Goal: Transaction & Acquisition: Purchase product/service

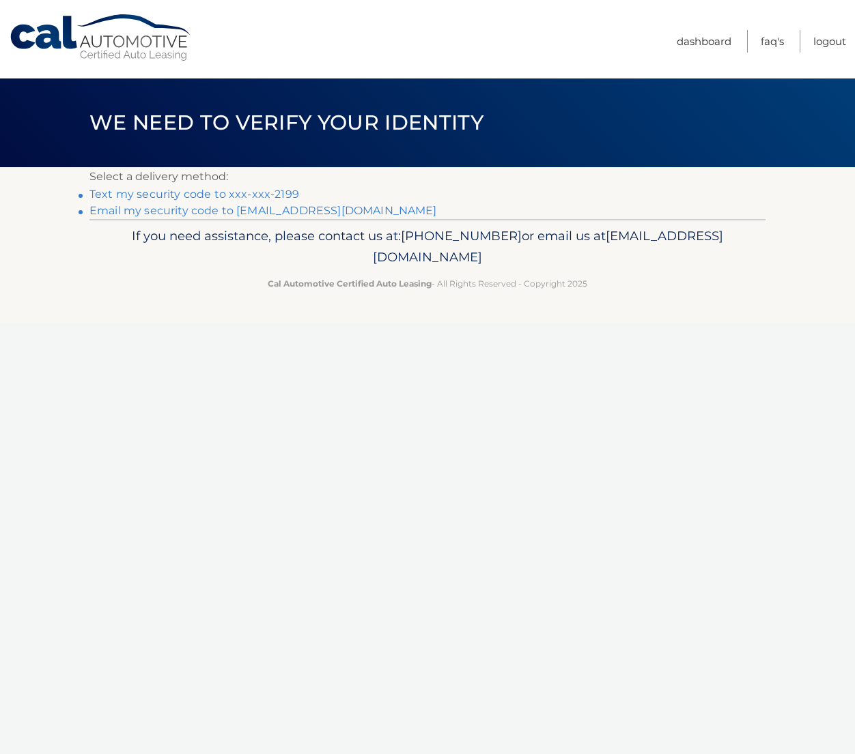
click at [197, 193] on link "Text my security code to xxx-xxx-2199" at bounding box center [194, 194] width 210 height 13
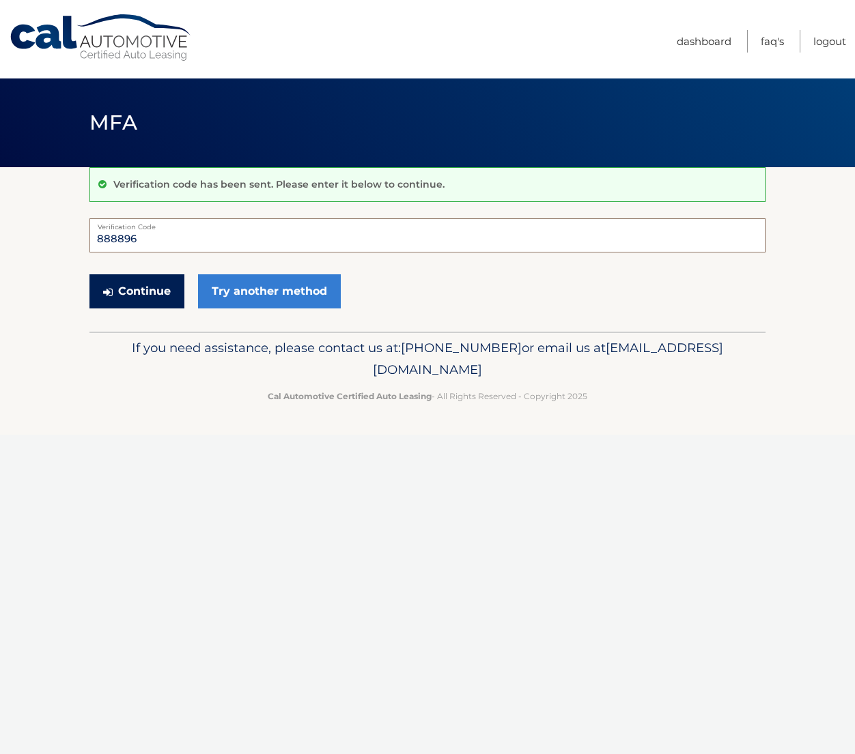
type input "888896"
click at [137, 291] on button "Continue" at bounding box center [136, 291] width 95 height 34
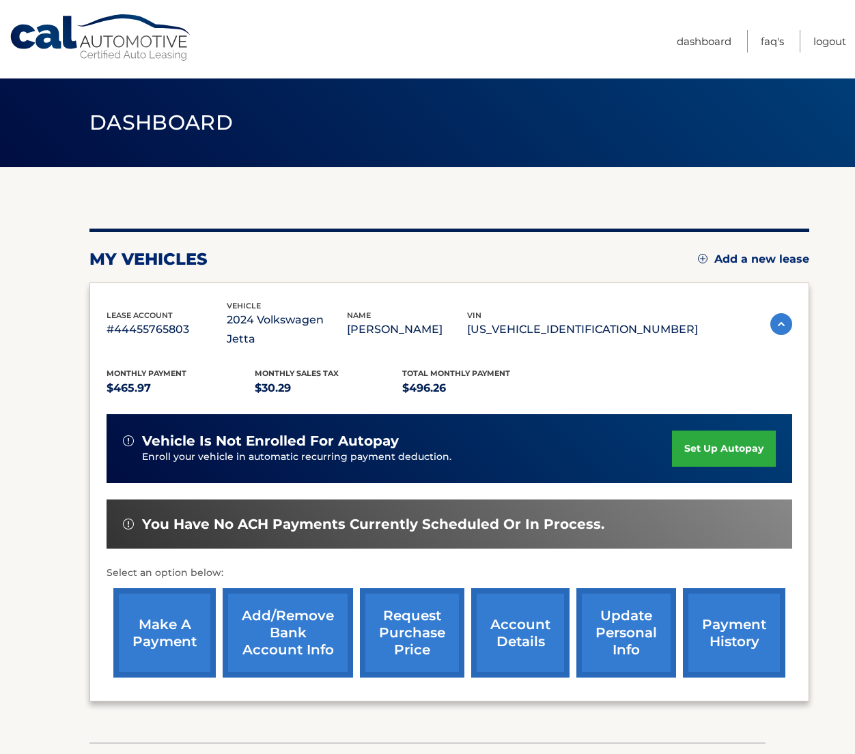
click at [170, 608] on link "make a payment" at bounding box center [164, 632] width 102 height 89
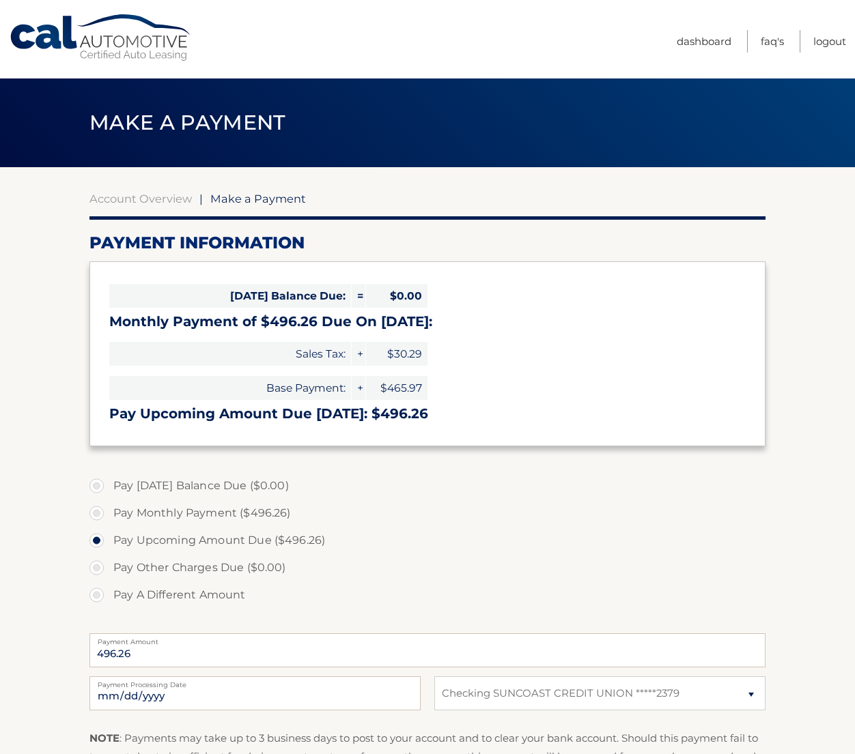
select select "OTlhZjM4M2ItNDNhNi00OTM4LTgxNTctZTIzNWM2MTZmY2U4"
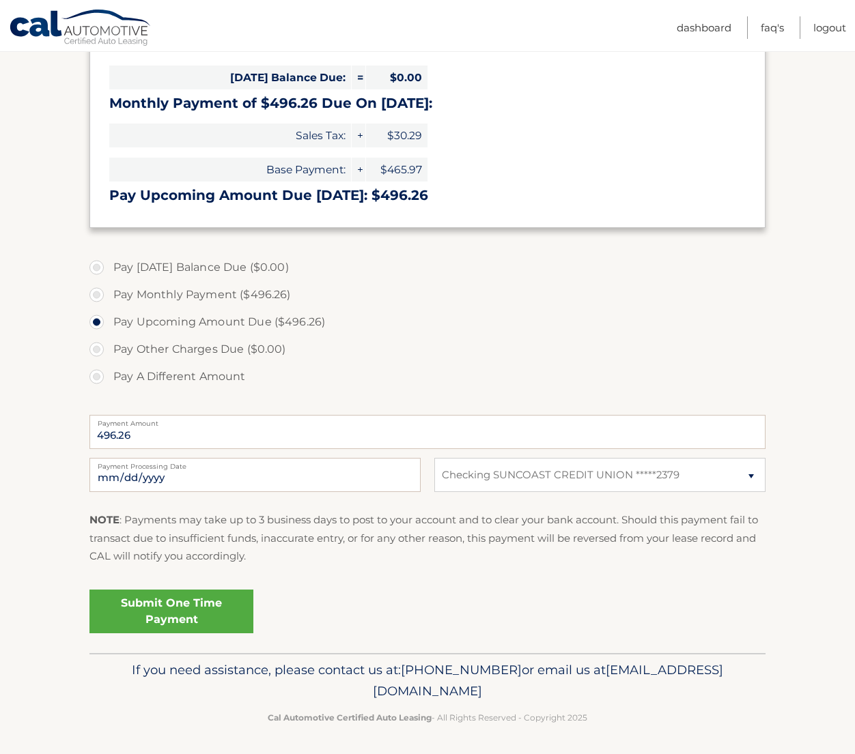
scroll to position [218, 0]
click at [167, 610] on link "Submit One Time Payment" at bounding box center [171, 612] width 164 height 44
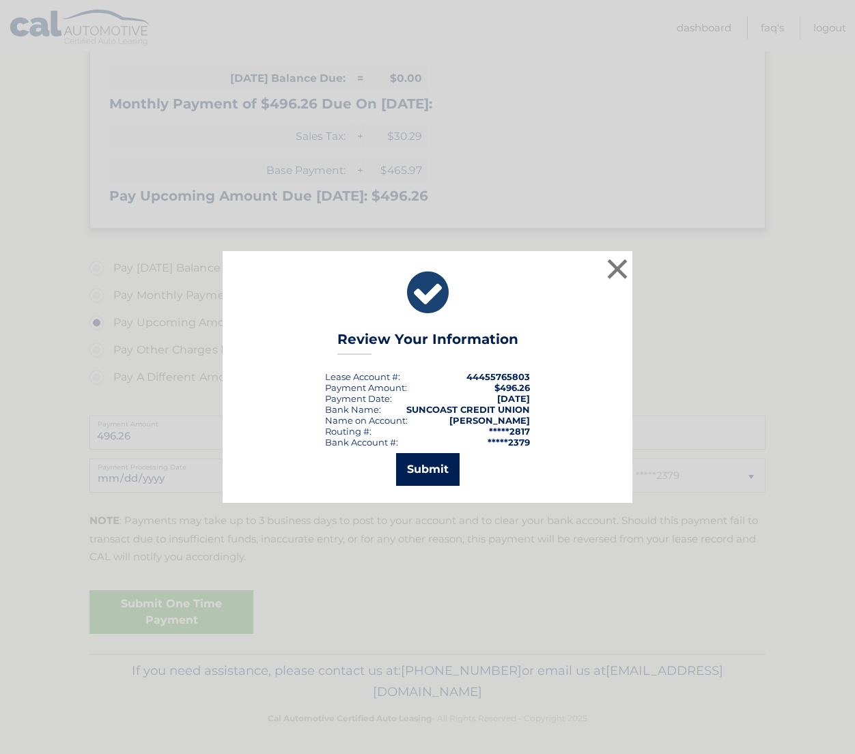
click at [425, 468] on button "Submit" at bounding box center [427, 469] width 63 height 33
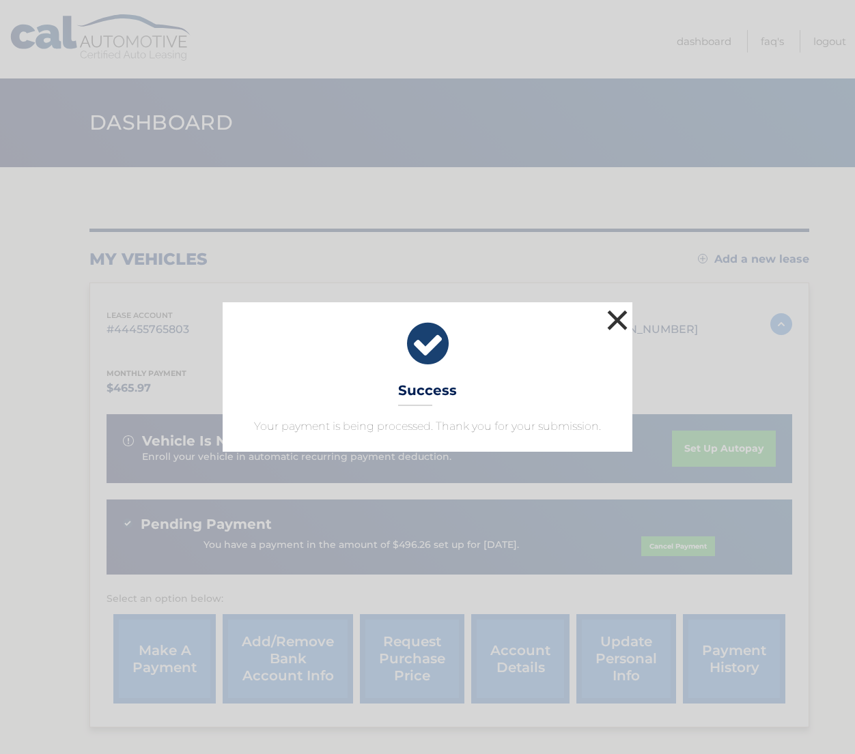
click at [614, 318] on button "×" at bounding box center [616, 319] width 27 height 27
